Goal: Information Seeking & Learning: Compare options

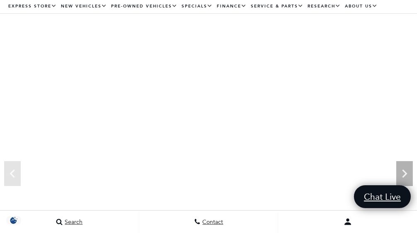
scroll to position [51, 0]
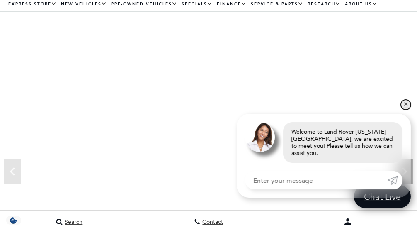
click at [409, 110] on link "✕" at bounding box center [406, 105] width 10 height 10
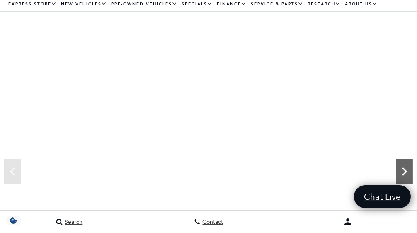
click at [402, 174] on icon "Next" at bounding box center [405, 171] width 17 height 17
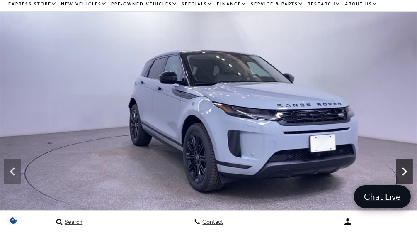
click at [409, 172] on icon "Next" at bounding box center [405, 171] width 17 height 17
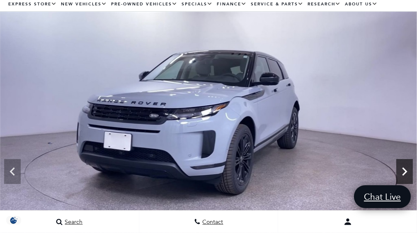
click at [409, 172] on icon "Next" at bounding box center [405, 171] width 17 height 17
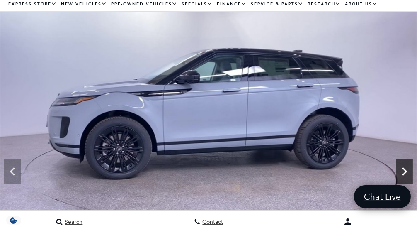
click at [409, 172] on icon "Next" at bounding box center [405, 171] width 17 height 17
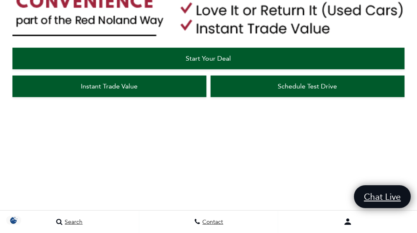
scroll to position [583, 0]
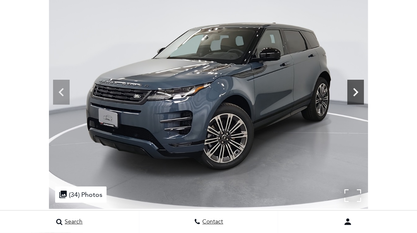
scroll to position [94, 0]
click at [364, 100] on icon at bounding box center [356, 92] width 17 height 17
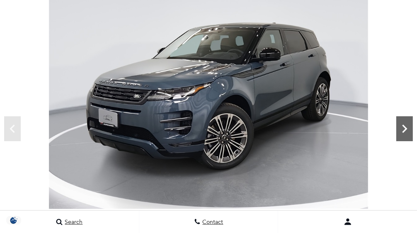
click at [404, 125] on icon "Next" at bounding box center [405, 128] width 5 height 8
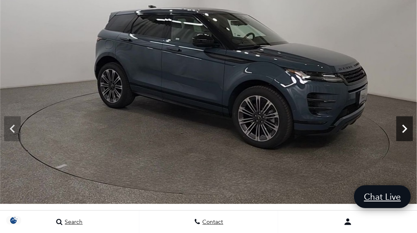
click at [404, 125] on icon "Next" at bounding box center [405, 128] width 5 height 8
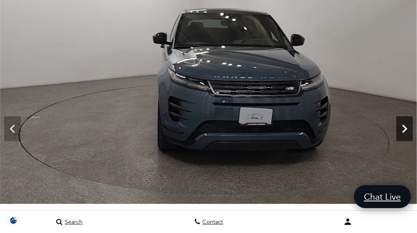
click at [404, 125] on icon "Next" at bounding box center [405, 128] width 5 height 8
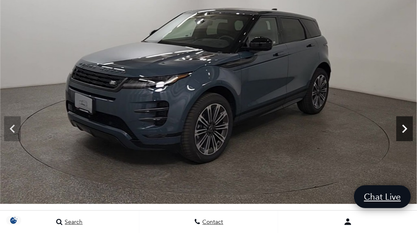
click at [404, 125] on icon "Next" at bounding box center [405, 128] width 5 height 8
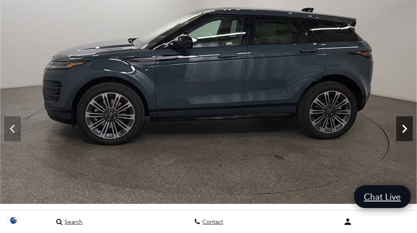
click at [404, 125] on icon "Next" at bounding box center [405, 128] width 5 height 8
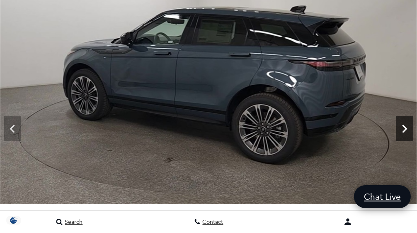
click at [404, 125] on icon "Next" at bounding box center [405, 128] width 5 height 8
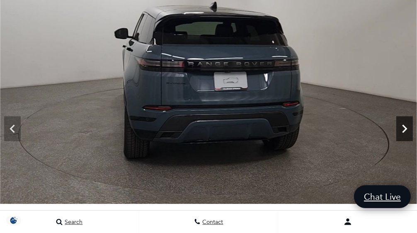
click at [404, 125] on icon "Next" at bounding box center [405, 128] width 5 height 8
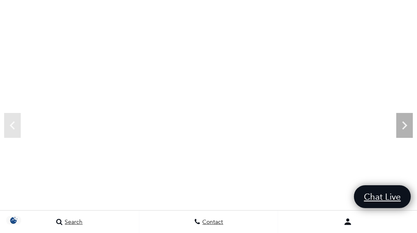
scroll to position [110, 0]
click at [403, 107] on icon "Next" at bounding box center [405, 113] width 17 height 17
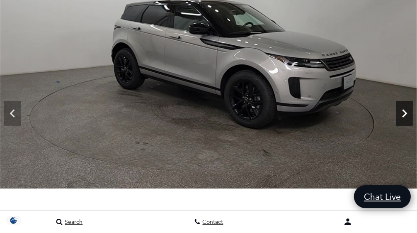
click at [403, 107] on icon "Next" at bounding box center [405, 113] width 17 height 17
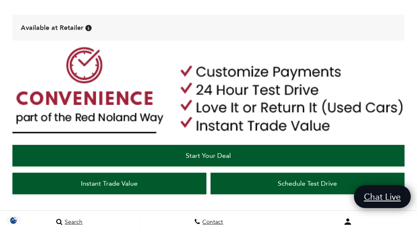
scroll to position [0, 0]
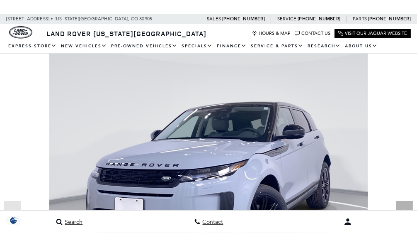
scroll to position [106, 0]
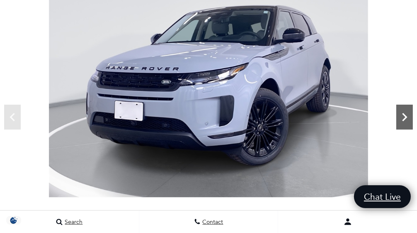
click at [398, 117] on icon "Next" at bounding box center [405, 117] width 17 height 17
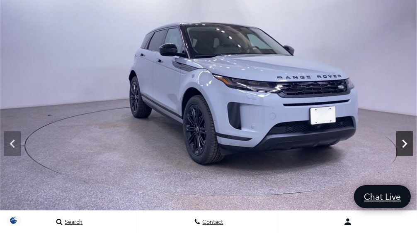
click at [411, 135] on icon "Next" at bounding box center [405, 143] width 17 height 17
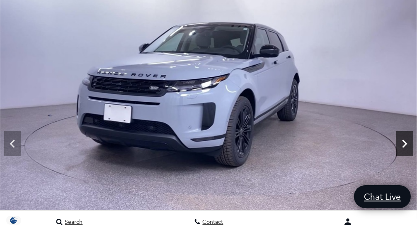
click at [411, 135] on icon "Next" at bounding box center [405, 143] width 17 height 17
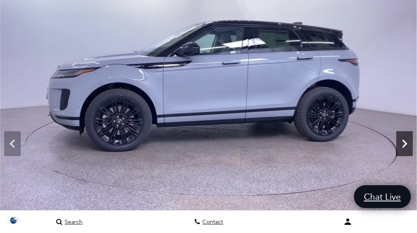
click at [411, 135] on icon "Next" at bounding box center [405, 143] width 17 height 17
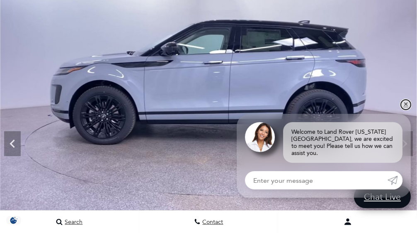
click at [406, 110] on link "✕" at bounding box center [406, 105] width 10 height 10
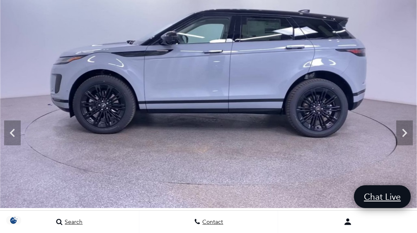
scroll to position [86, 0]
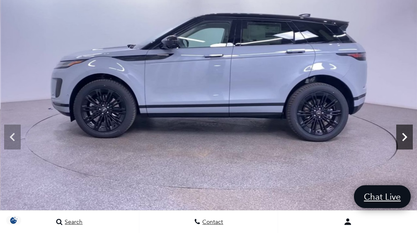
click at [408, 130] on icon "Next" at bounding box center [405, 137] width 17 height 17
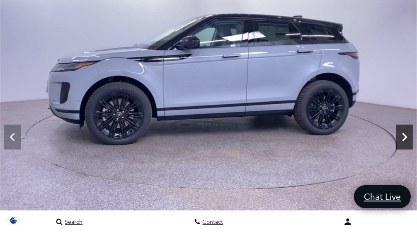
click at [408, 130] on icon "Next" at bounding box center [405, 137] width 17 height 17
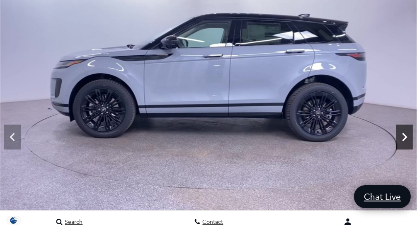
click at [408, 130] on icon "Next" at bounding box center [405, 137] width 17 height 17
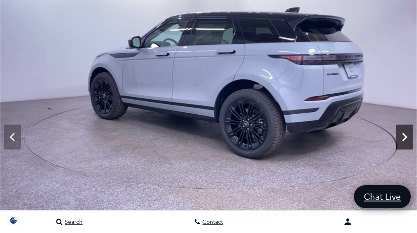
click at [408, 130] on icon "Next" at bounding box center [405, 137] width 17 height 17
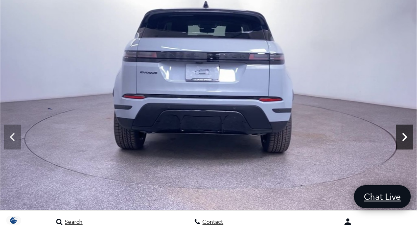
click at [408, 130] on icon "Next" at bounding box center [405, 137] width 17 height 17
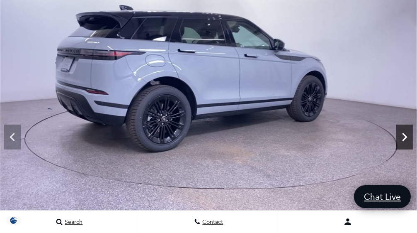
click at [409, 129] on icon "Next" at bounding box center [405, 137] width 17 height 17
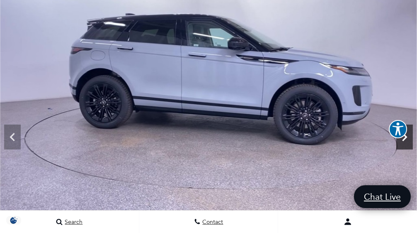
click at [409, 129] on icon "Next" at bounding box center [405, 137] width 17 height 17
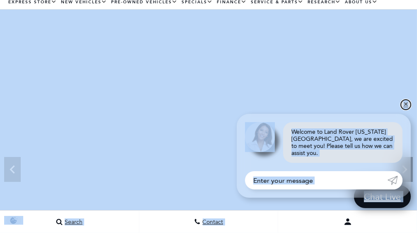
click at [404, 110] on link "✕" at bounding box center [406, 105] width 10 height 10
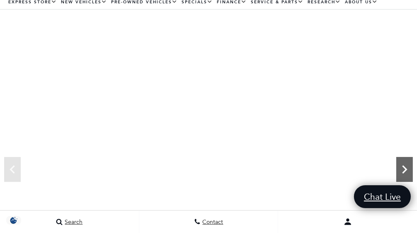
click at [407, 162] on icon "Next" at bounding box center [405, 169] width 17 height 17
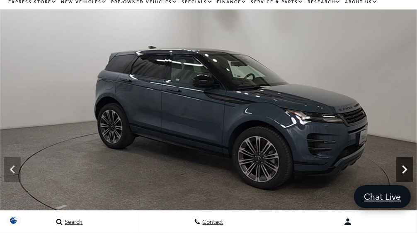
click at [407, 162] on icon "Next" at bounding box center [405, 169] width 17 height 17
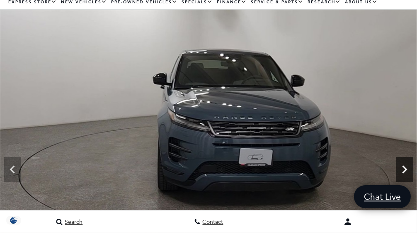
click at [407, 162] on icon "Next" at bounding box center [405, 169] width 17 height 17
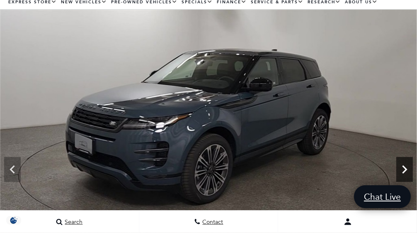
click at [407, 162] on icon "Next" at bounding box center [405, 169] width 17 height 17
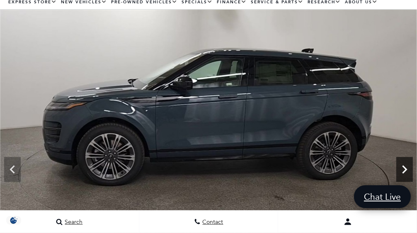
click at [405, 166] on icon "Next" at bounding box center [405, 169] width 17 height 17
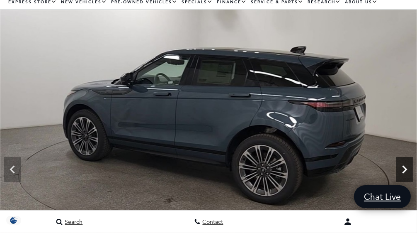
click at [405, 166] on icon "Next" at bounding box center [405, 169] width 17 height 17
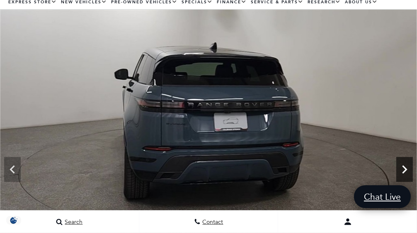
click at [405, 166] on icon "Next" at bounding box center [405, 169] width 17 height 17
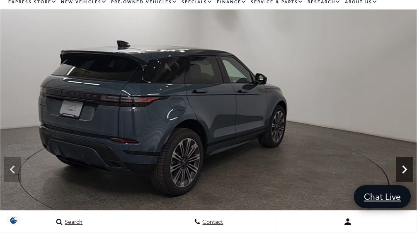
click at [405, 166] on icon "Next" at bounding box center [405, 169] width 17 height 17
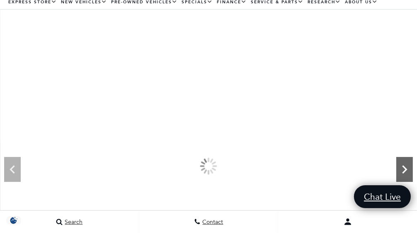
click at [405, 166] on icon "Next" at bounding box center [405, 169] width 17 height 17
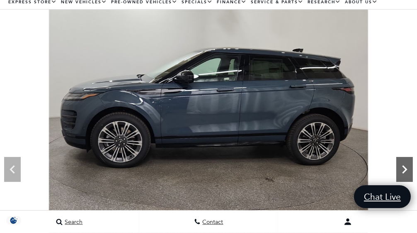
click at [405, 166] on icon "Next" at bounding box center [405, 169] width 17 height 17
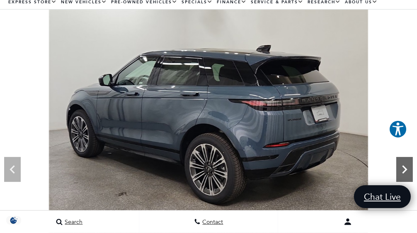
click at [405, 161] on icon "Next" at bounding box center [405, 169] width 17 height 17
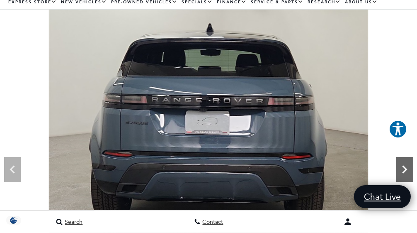
click at [405, 161] on icon "Next" at bounding box center [405, 169] width 17 height 17
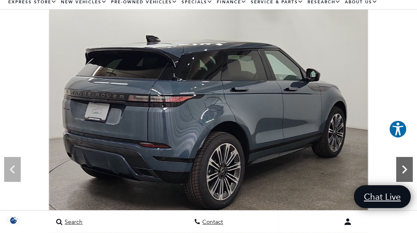
click at [405, 161] on icon "Next" at bounding box center [405, 169] width 17 height 17
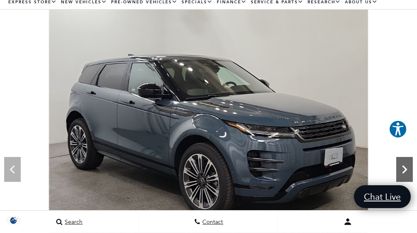
click at [405, 161] on icon "Next" at bounding box center [405, 169] width 17 height 17
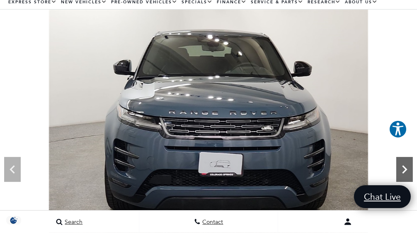
click at [405, 161] on icon "Next" at bounding box center [405, 169] width 17 height 17
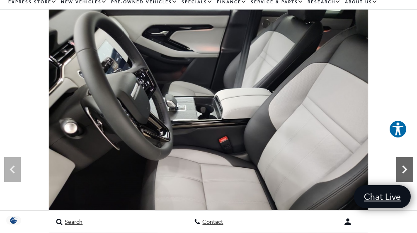
click at [405, 161] on icon "Next" at bounding box center [405, 169] width 17 height 17
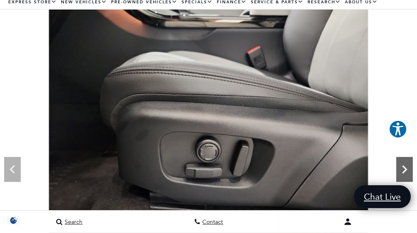
click at [405, 161] on icon "Next" at bounding box center [405, 169] width 17 height 17
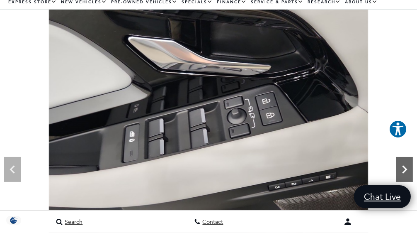
click at [405, 161] on icon "Next" at bounding box center [405, 169] width 17 height 17
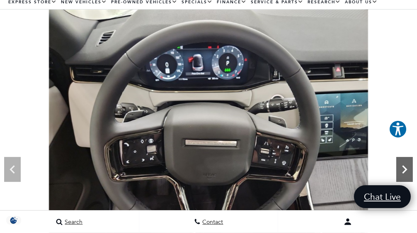
click at [405, 161] on icon "Next" at bounding box center [405, 169] width 17 height 17
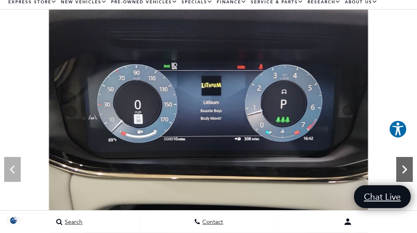
click at [405, 161] on icon "Next" at bounding box center [405, 169] width 17 height 17
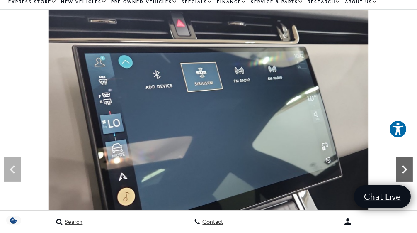
click at [405, 161] on icon "Next" at bounding box center [405, 169] width 17 height 17
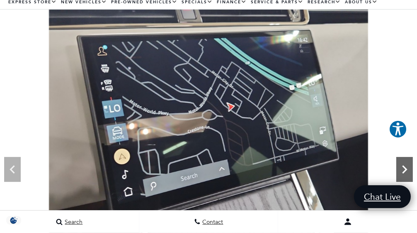
click at [405, 161] on icon "Next" at bounding box center [405, 169] width 17 height 17
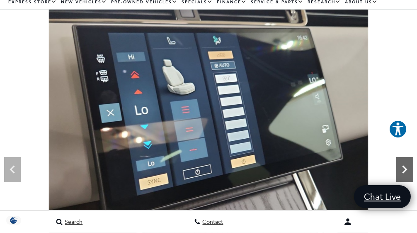
click at [405, 161] on icon "Next" at bounding box center [405, 169] width 17 height 17
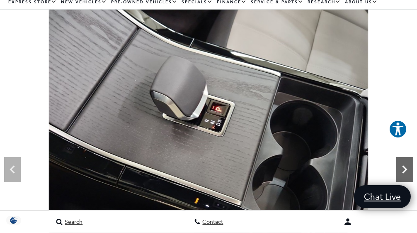
click at [405, 161] on icon "Next" at bounding box center [405, 169] width 17 height 17
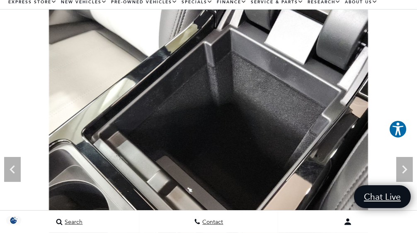
click at [8, 167] on div "Lock in up to $7,500 EV Savings by [DATE]. : : : Days Hours Mins Secs Days Hour…" at bounding box center [47, 146] width 83 height 123
click at [399, 168] on icon "Next" at bounding box center [405, 169] width 17 height 17
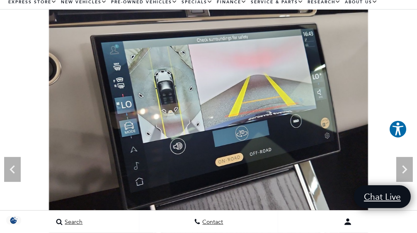
click at [13, 166] on div ": : : Days Hours Mins Secs Days Hours Mins Secs Days Hours Mins Secs Days Hours…" at bounding box center [47, 177] width 71 height 42
click at [12, 165] on div ": : : Days Hours Mins Secs Days Hours Mins Secs Days Hours Mins Secs Days Hours…" at bounding box center [47, 177] width 71 height 42
click at [407, 171] on icon "Next" at bounding box center [405, 169] width 17 height 17
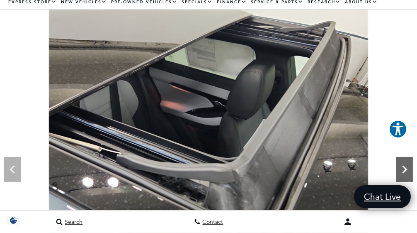
click at [407, 171] on icon "Next" at bounding box center [405, 169] width 17 height 17
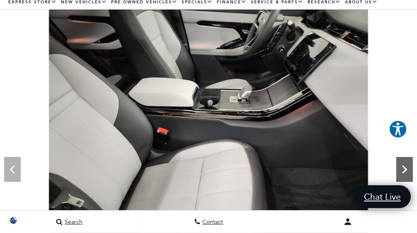
click at [407, 171] on icon "Next" at bounding box center [405, 169] width 17 height 17
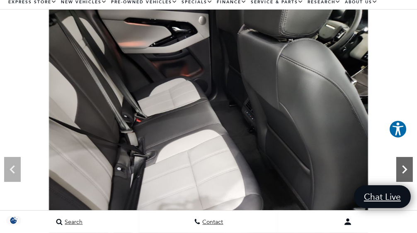
click at [407, 171] on icon "Next" at bounding box center [405, 169] width 17 height 17
